Goal: Information Seeking & Learning: Understand process/instructions

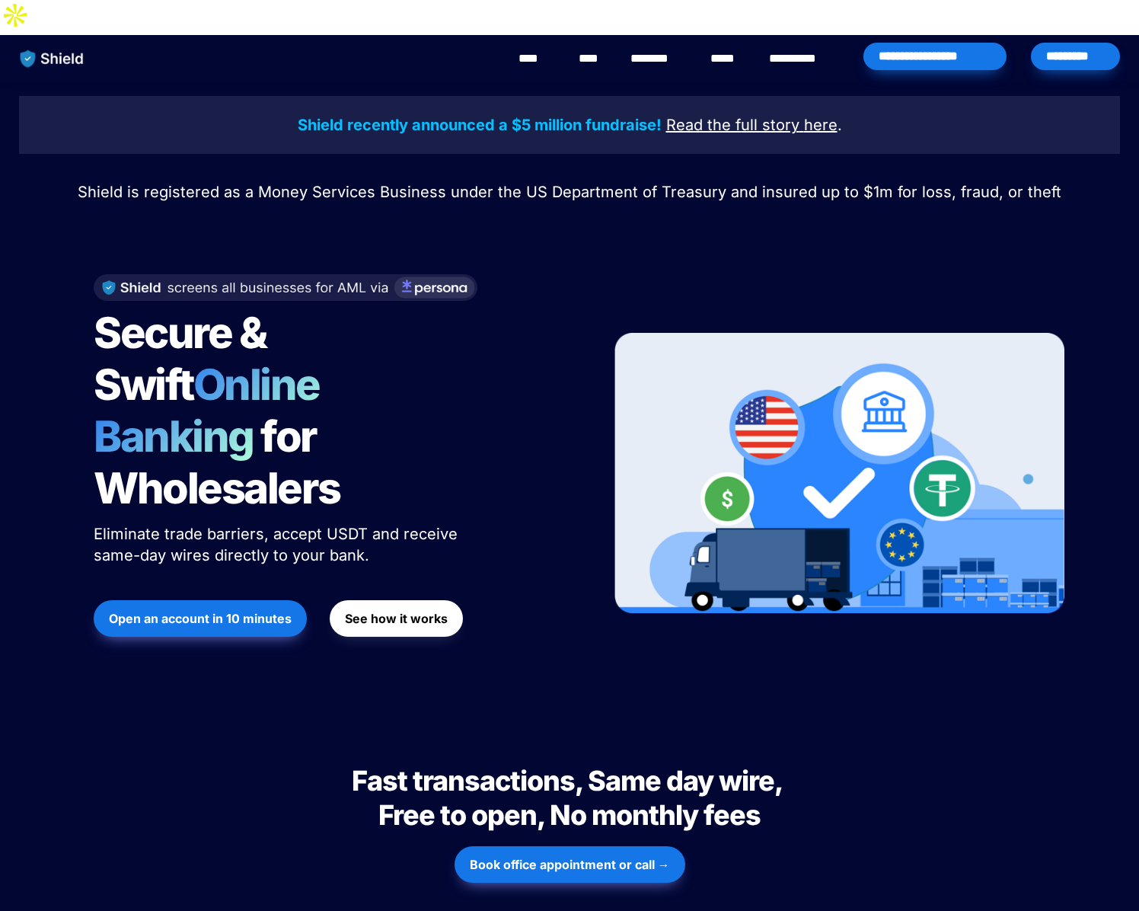
click at [791, 49] on link "**********" at bounding box center [803, 58] width 69 height 18
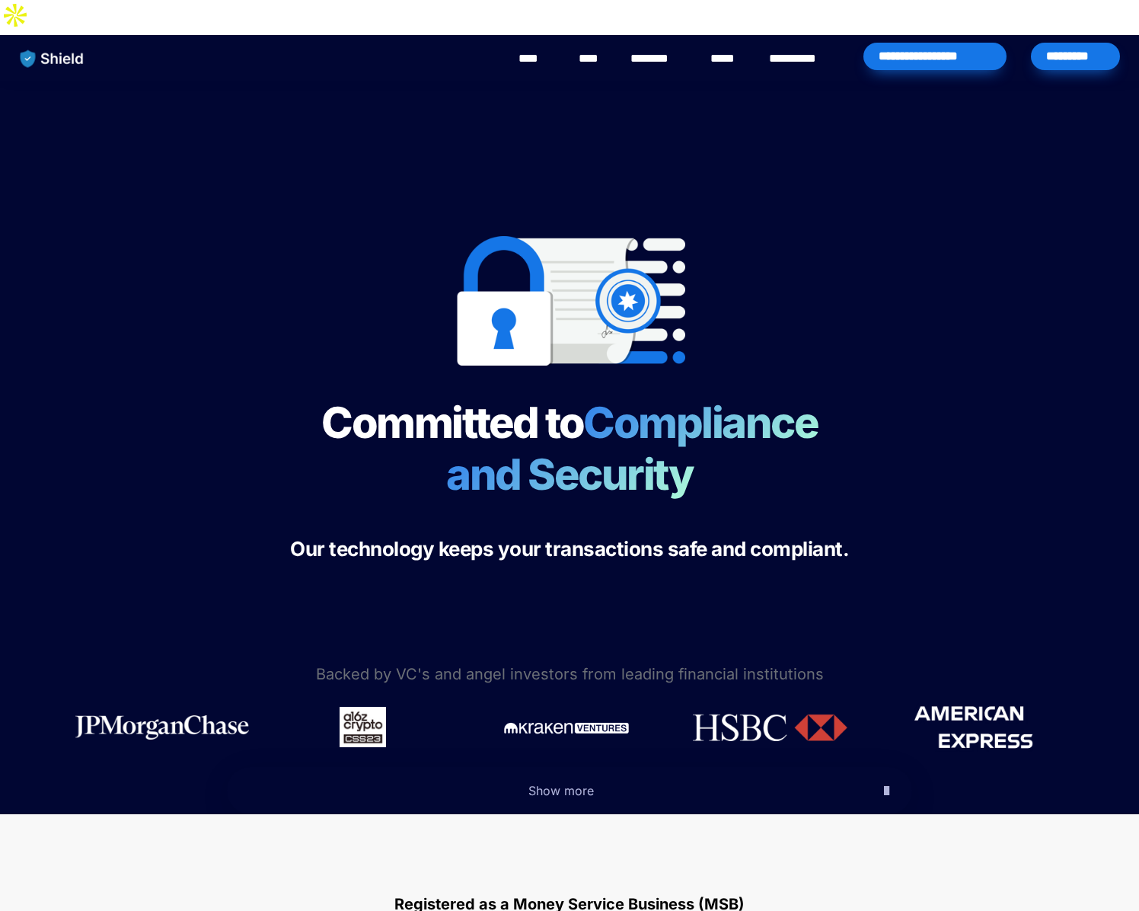
click at [543, 49] on link "****" at bounding box center [536, 58] width 34 height 18
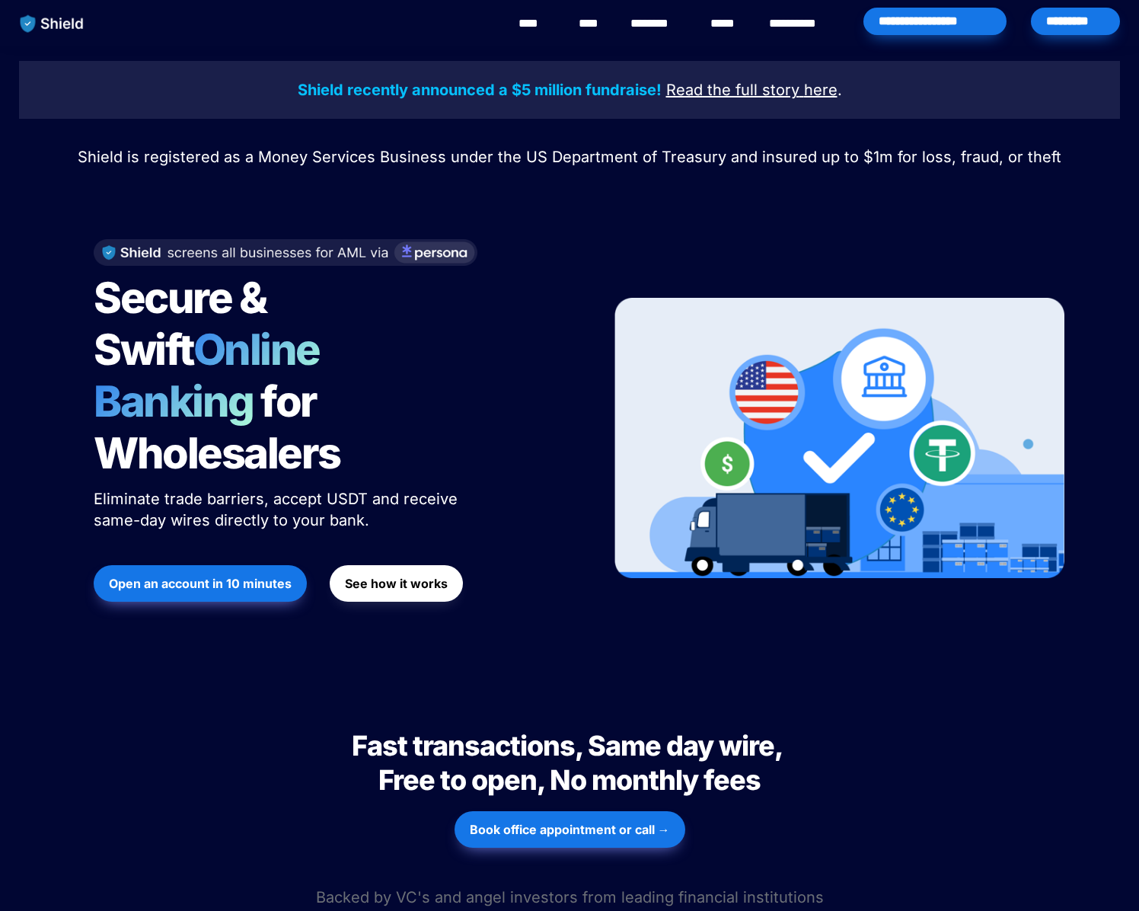
click at [390, 576] on strong "See how it works" at bounding box center [396, 583] width 103 height 15
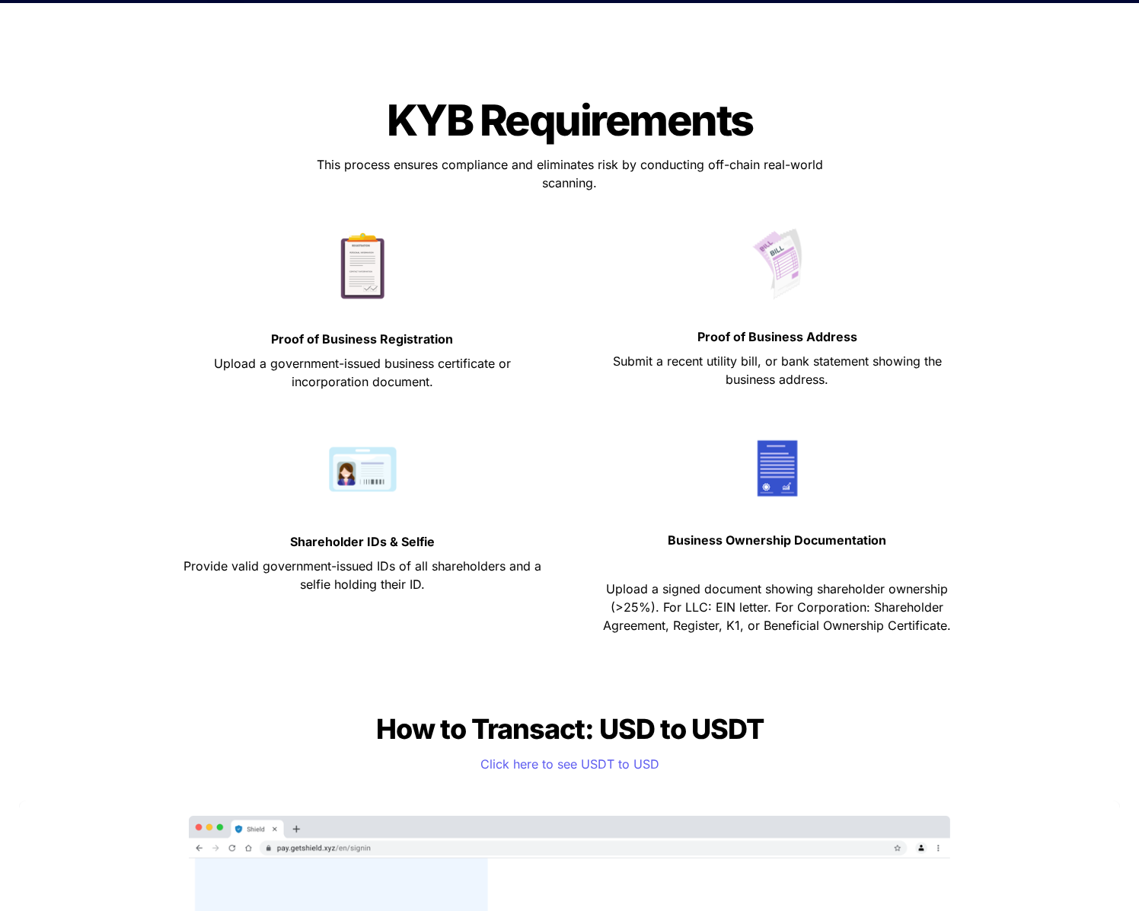
scroll to position [678, 0]
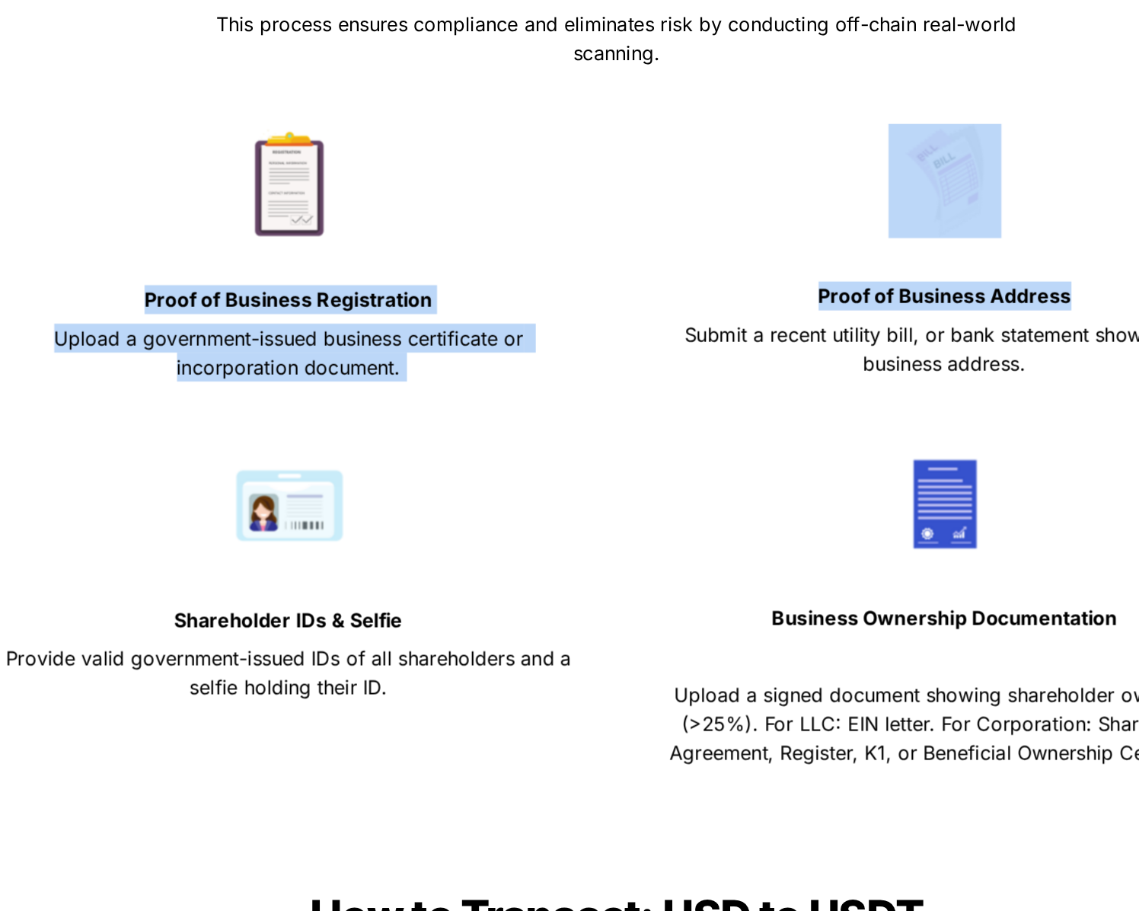
drag, startPoint x: 232, startPoint y: 299, endPoint x: 605, endPoint y: 299, distance: 373.9
click at [605, 299] on div "Proof of Business Registration Upload a government-issued business certificate …" at bounding box center [569, 311] width 807 height 206
click at [605, 312] on p "Proof of Business Address" at bounding box center [777, 324] width 377 height 24
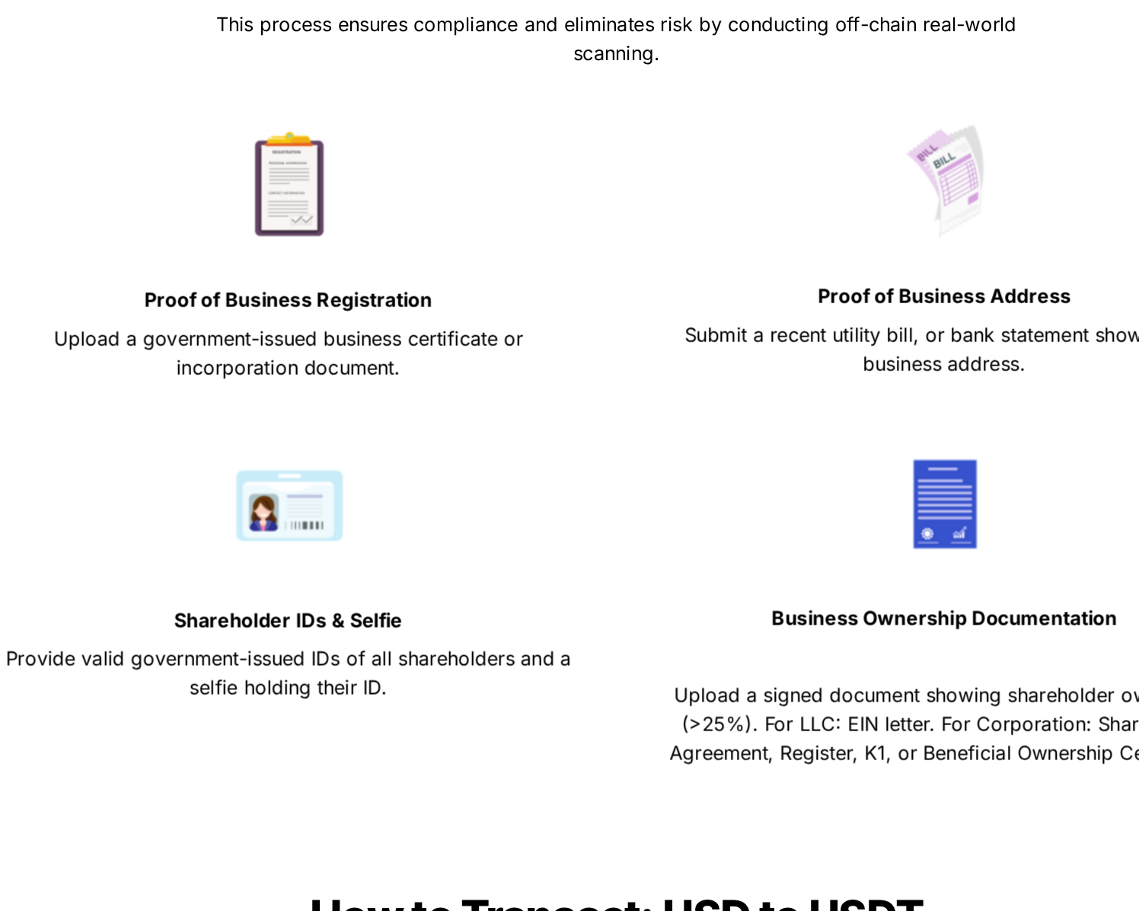
click at [768, 317] on strong "Proof of Business Address" at bounding box center [778, 324] width 160 height 15
click at [798, 337] on p "Submit a recent utility bill, or bank statement showing the business address." at bounding box center [777, 358] width 377 height 43
click at [792, 317] on strong "Proof of Business Address" at bounding box center [778, 324] width 160 height 15
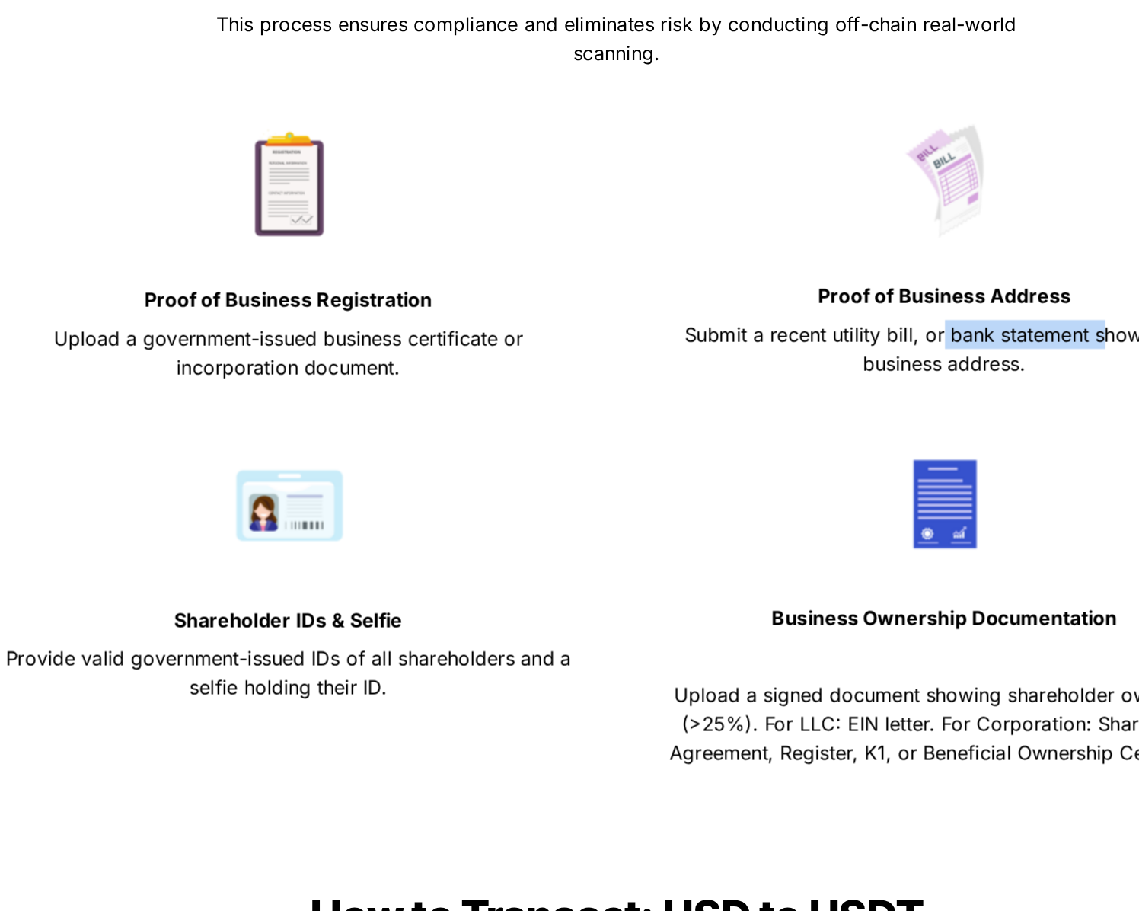
drag, startPoint x: 777, startPoint y: 315, endPoint x: 877, endPoint y: 315, distance: 99.8
click at [877, 341] on span "Submit a recent utility bill, or bank statement showing the business address." at bounding box center [779, 358] width 333 height 34
click at [852, 337] on p "Submit a recent utility bill, or bank statement showing the business address." at bounding box center [777, 358] width 377 height 43
click at [330, 522] on strong "Shareholder IDs & Selfie" at bounding box center [362, 529] width 145 height 15
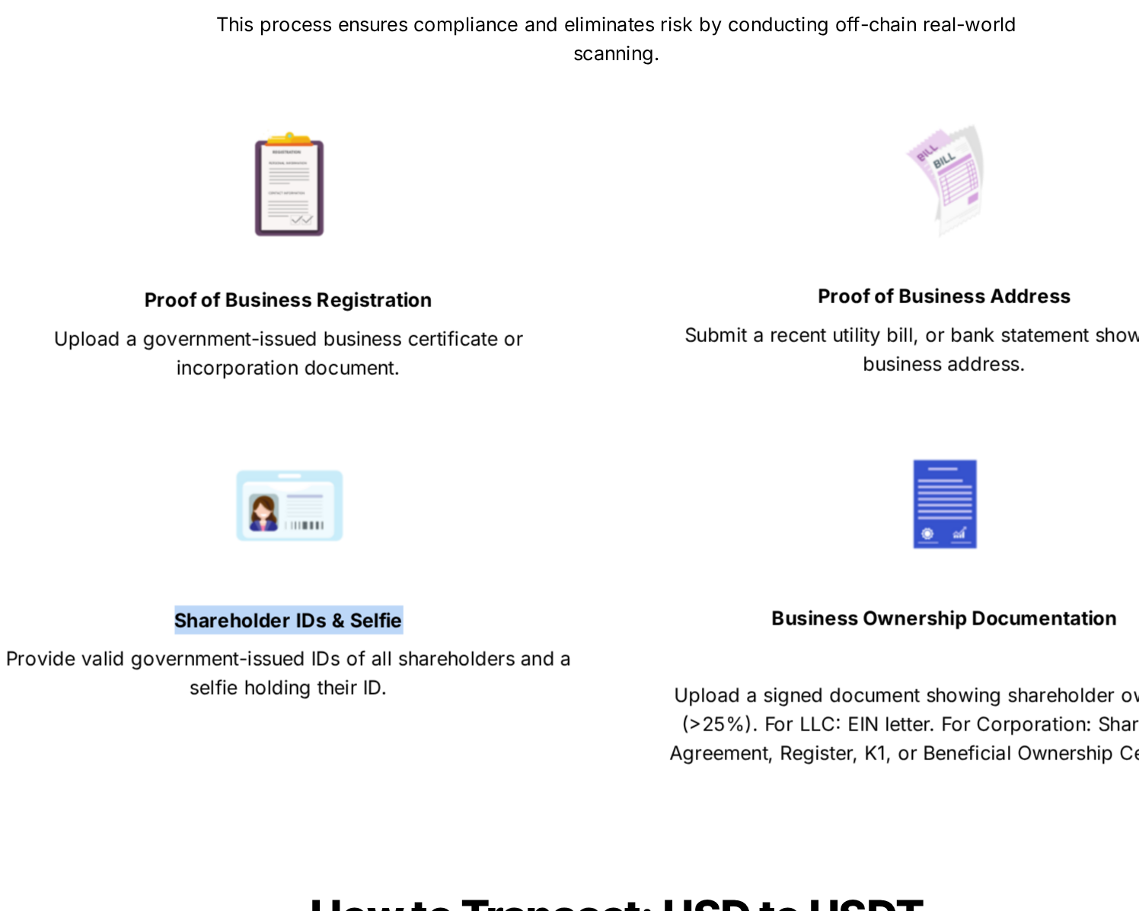
click at [330, 522] on strong "Shareholder IDs & Selfie" at bounding box center [362, 529] width 145 height 15
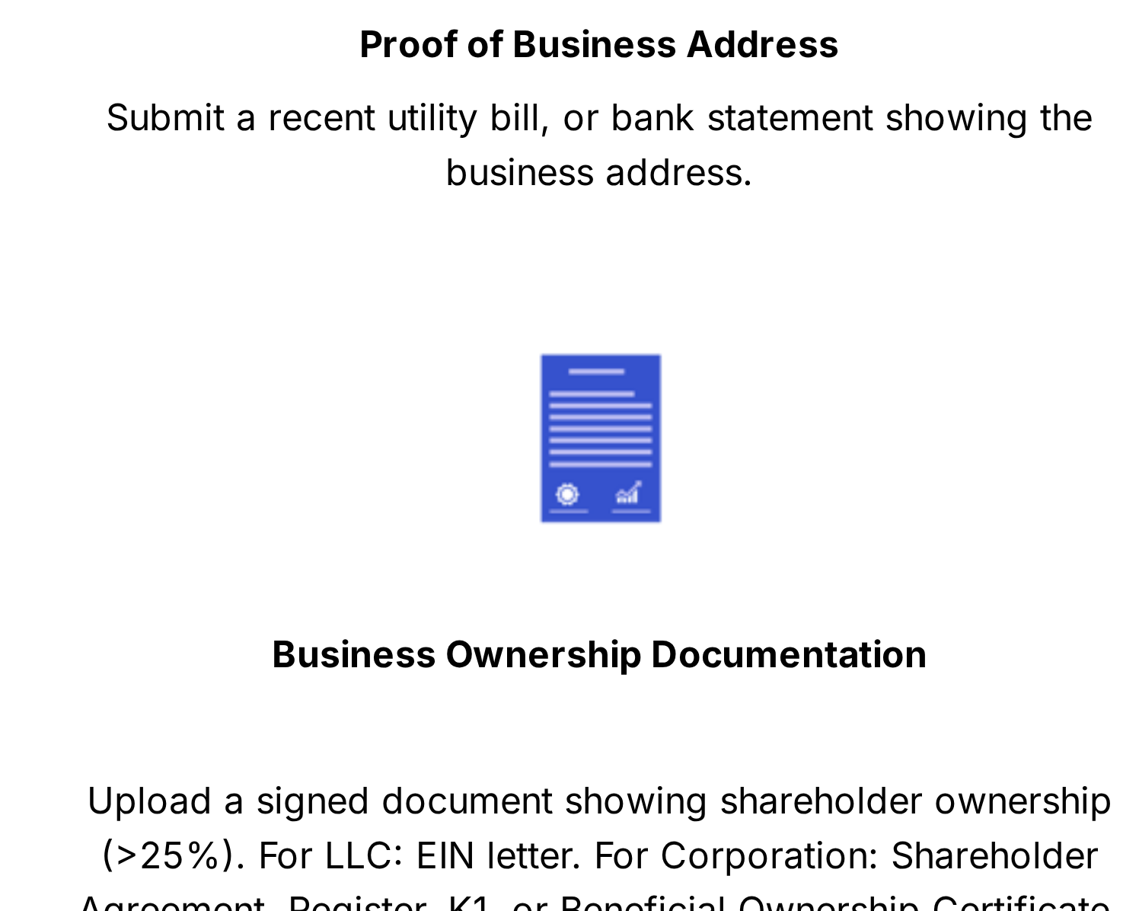
click at [729, 578] on span "Upload a signed document showing shareholder ownership (>25%). For LLC: EIN let…" at bounding box center [777, 595] width 349 height 52
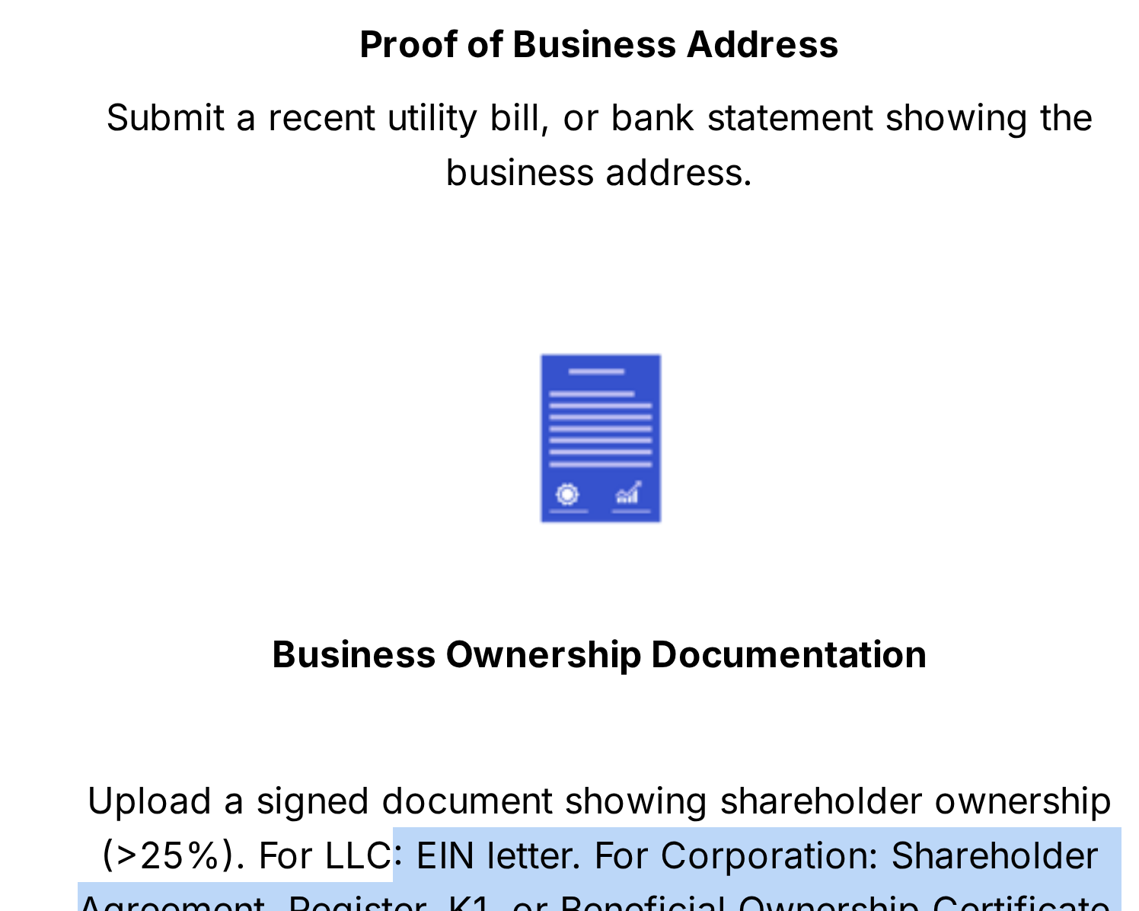
drag, startPoint x: 705, startPoint y: 558, endPoint x: 951, endPoint y: 580, distance: 247.0
click at [951, 580] on p "Upload a signed document showing shareholder ownership (>25%). For LLC: EIN let…" at bounding box center [777, 594] width 377 height 61
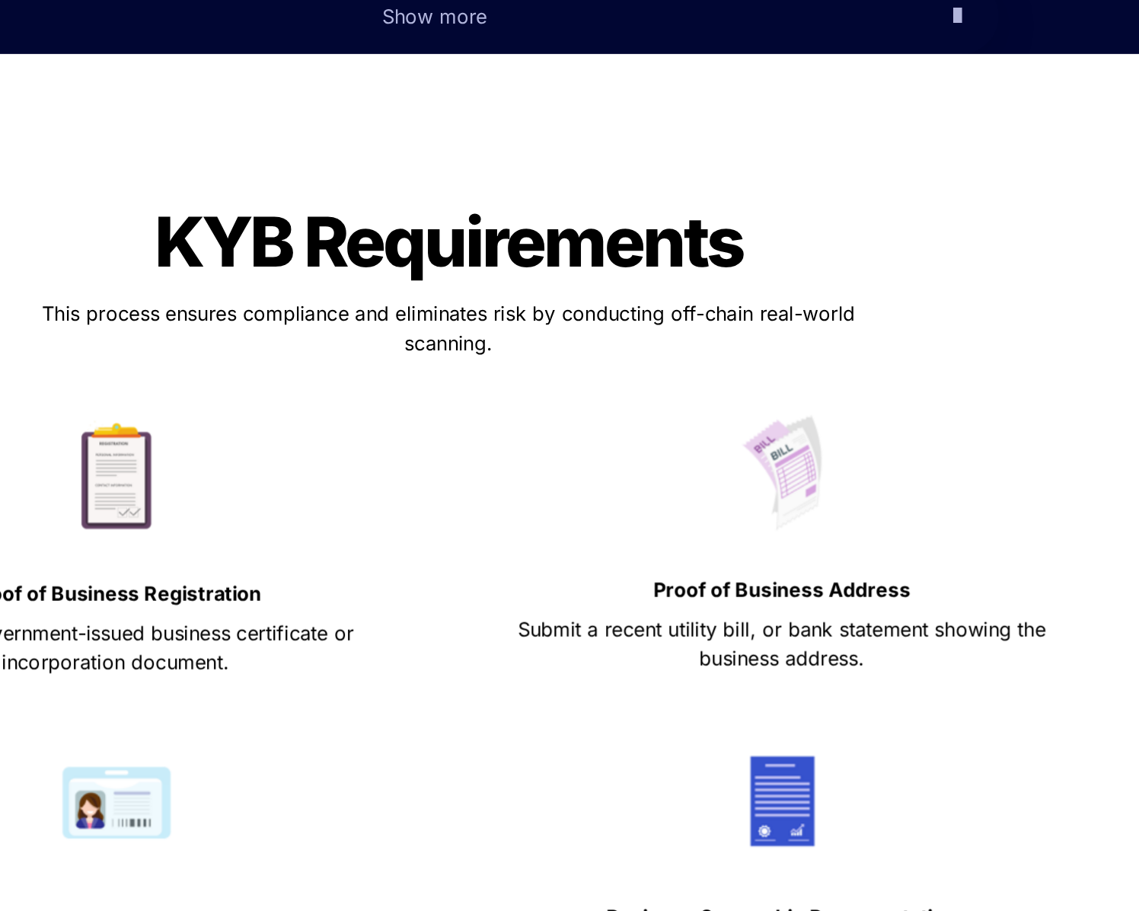
scroll to position [634, 0]
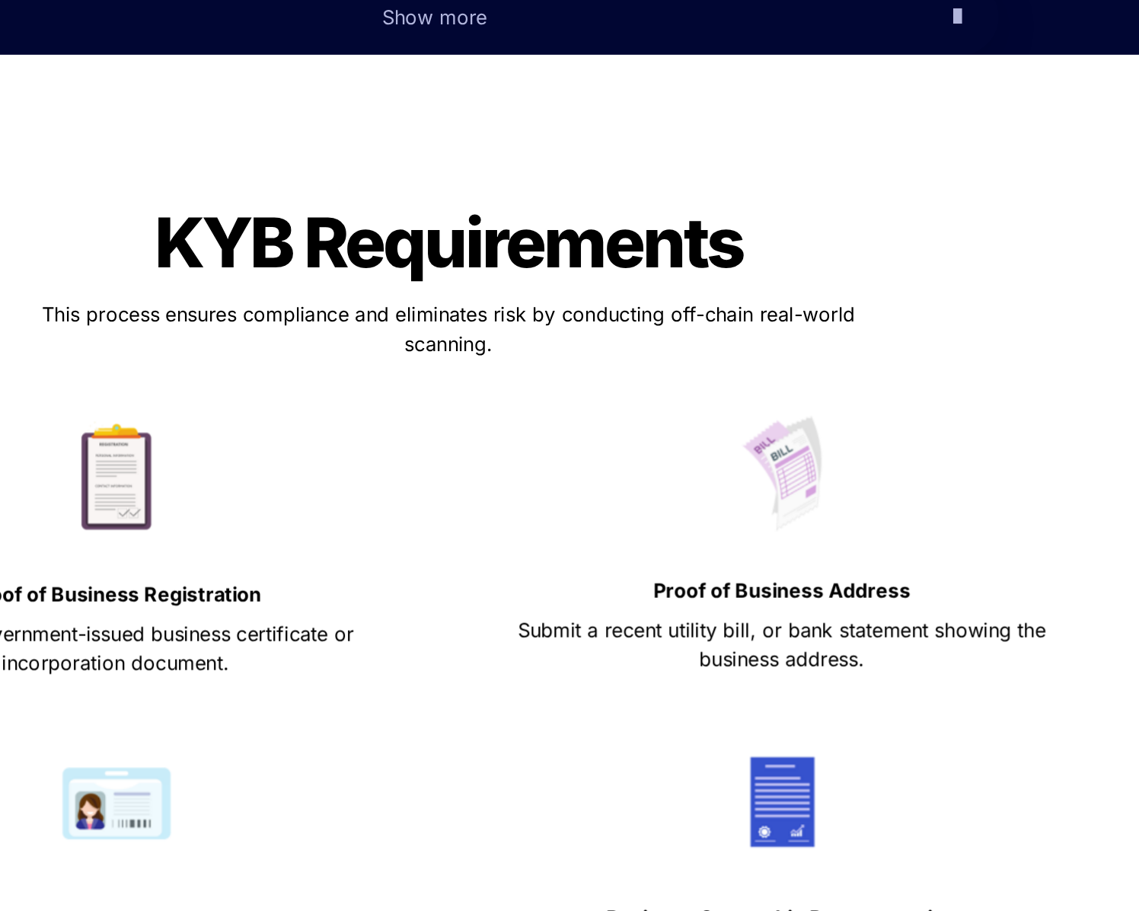
click at [615, 259] on div at bounding box center [777, 295] width 377 height 72
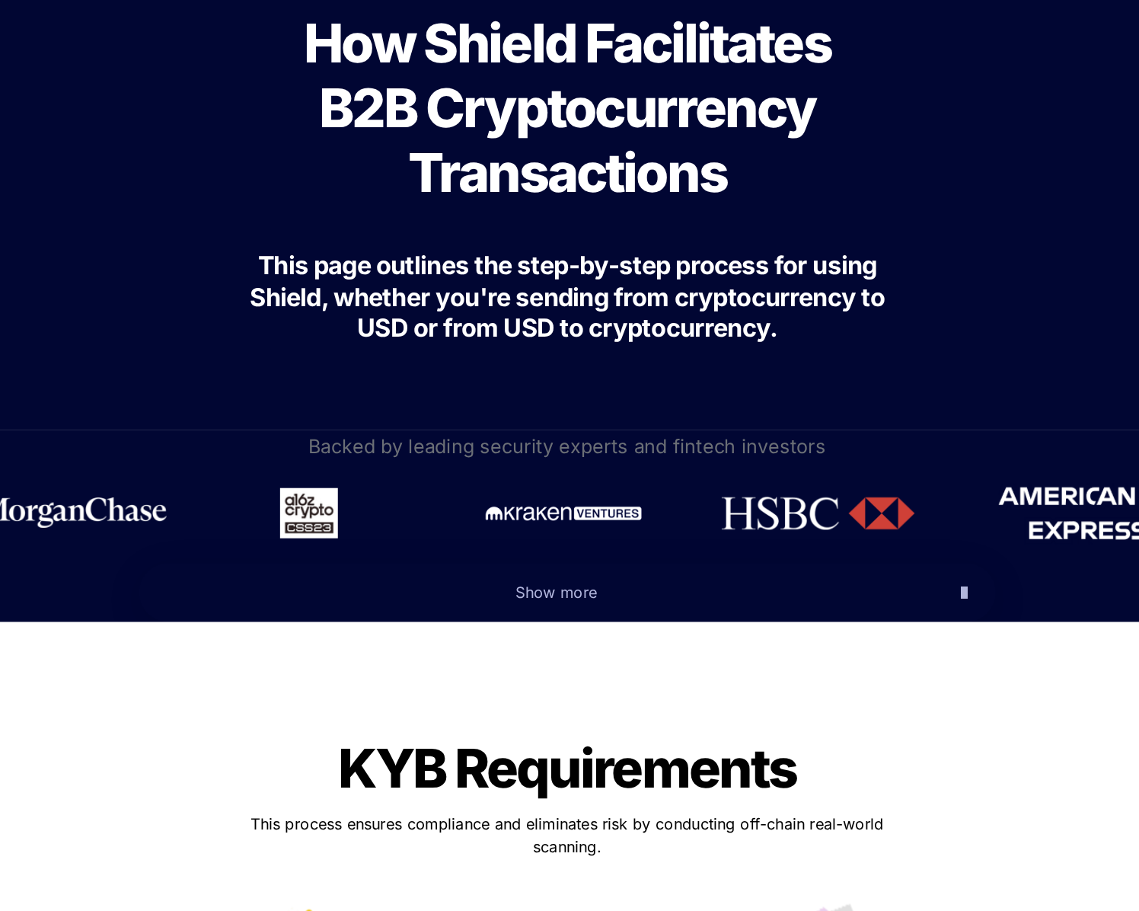
scroll to position [0, 0]
